Goal: Information Seeking & Learning: Learn about a topic

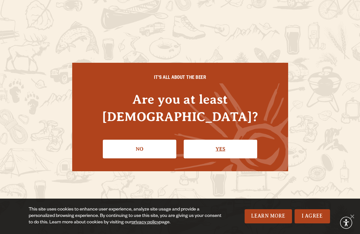
click at [241, 141] on link "Yes" at bounding box center [220, 149] width 73 height 19
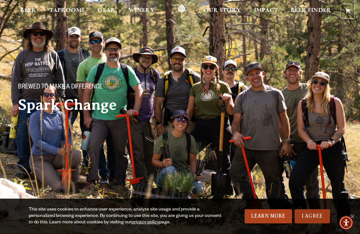
click at [314, 214] on link "I Agree" at bounding box center [312, 217] width 35 height 14
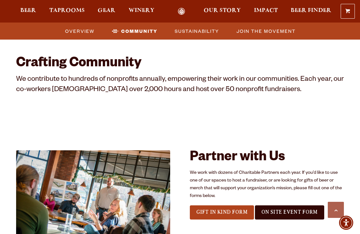
scroll to position [521, 0]
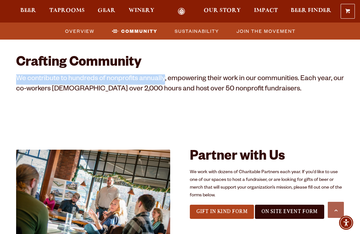
drag, startPoint x: 18, startPoint y: 79, endPoint x: 164, endPoint y: 82, distance: 145.7
click at [164, 82] on p "We contribute to hundreds of nonprofits annually, empowering their work in our …" at bounding box center [180, 84] width 328 height 21
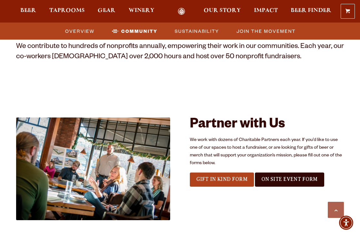
scroll to position [554, 0]
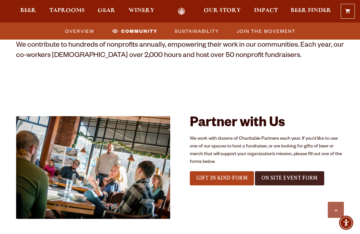
click at [284, 178] on span "On Site Event Form" at bounding box center [289, 178] width 56 height 6
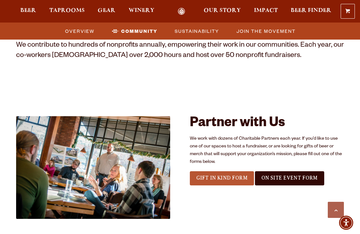
click at [242, 179] on span "Gift In Kind Form" at bounding box center [221, 178] width 51 height 6
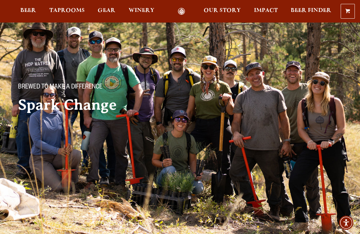
scroll to position [133, 0]
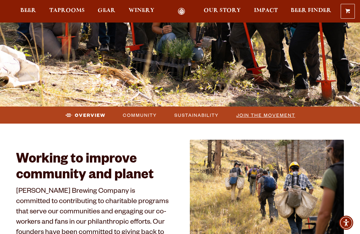
click at [262, 115] on span "Join the Movement" at bounding box center [265, 115] width 59 height 9
